Goal: Transaction & Acquisition: Purchase product/service

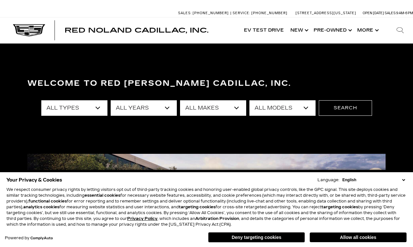
click at [234, 242] on button "Deny targeting cookies" at bounding box center [256, 237] width 97 height 10
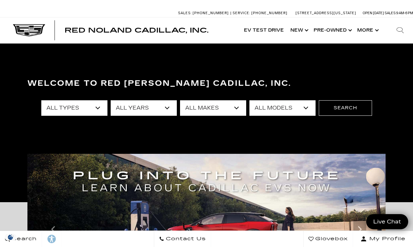
click at [97, 106] on select "All Types New Used Certified Used Demo" at bounding box center [74, 107] width 66 height 15
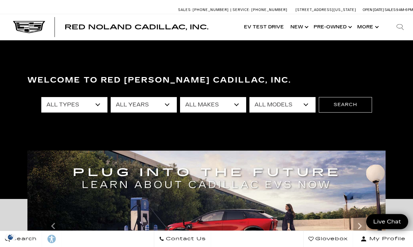
select select "New"
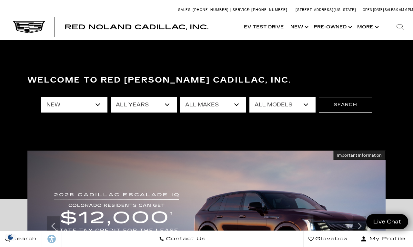
click at [149, 112] on select "All Years 2026 2025 2024" at bounding box center [144, 104] width 66 height 15
select select "2025"
click at [226, 102] on select "All Makes Cadillac" at bounding box center [213, 104] width 66 height 15
select select "Cadillac"
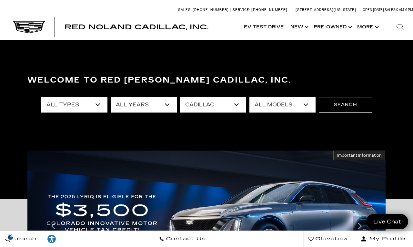
click at [273, 107] on select "All Models CT4 Escalade Escalade ESV ESCALADE IQ LYRIQ OPTIQ XT5 XT6" at bounding box center [283, 104] width 66 height 15
select select "XT5"
click at [346, 109] on button "Search" at bounding box center [345, 104] width 53 height 15
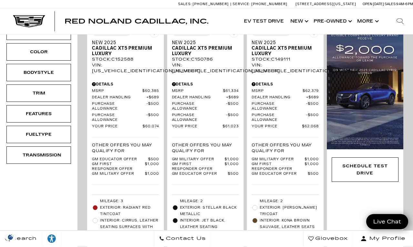
scroll to position [221, 0]
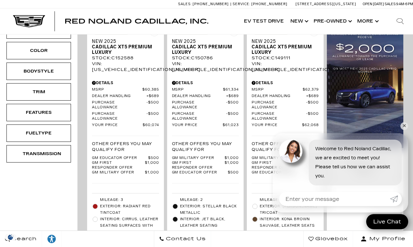
click at [400, 148] on div "Schedule Test Drive" at bounding box center [365, 168] width 77 height 41
click at [401, 148] on div "Schedule Test Drive" at bounding box center [365, 168] width 77 height 41
click at [403, 130] on link "✕" at bounding box center [405, 126] width 8 height 8
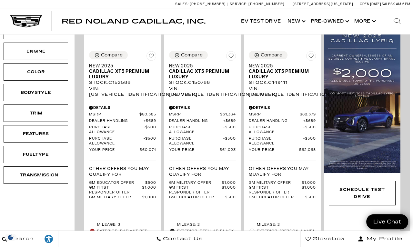
scroll to position [200, 3]
click at [324, 21] on link "Show Pre-Owned" at bounding box center [330, 21] width 44 height 26
